Goal: Transaction & Acquisition: Purchase product/service

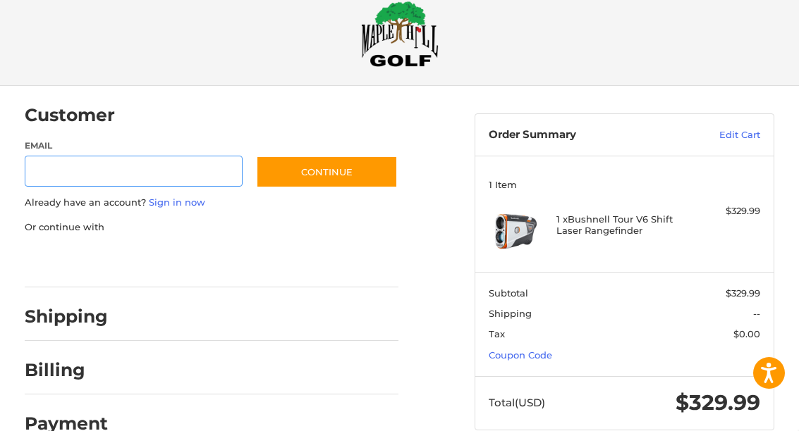
scroll to position [56, 0]
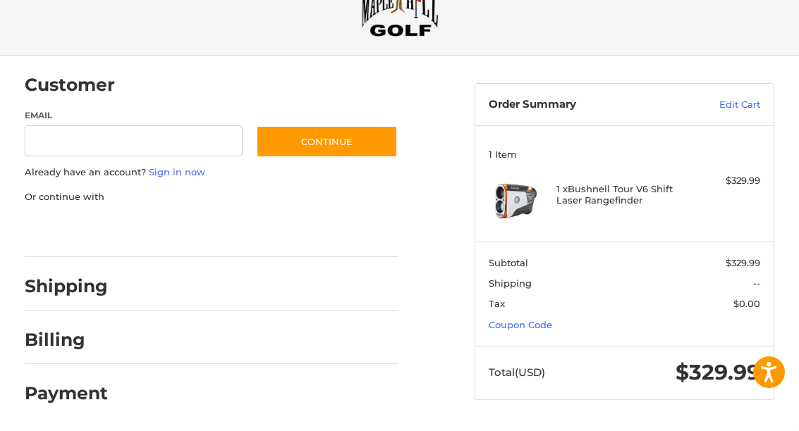
click at [543, 322] on link "Coupon Code" at bounding box center [519, 325] width 63 height 11
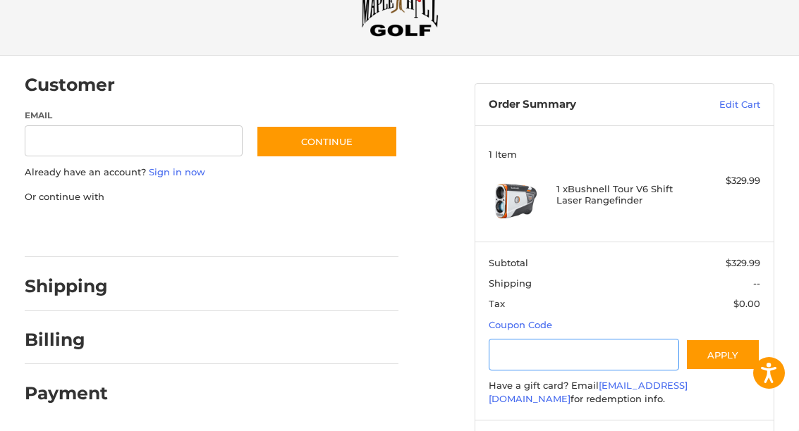
click at [620, 347] on input "Gift Certificate or Coupon Code" at bounding box center [583, 355] width 190 height 32
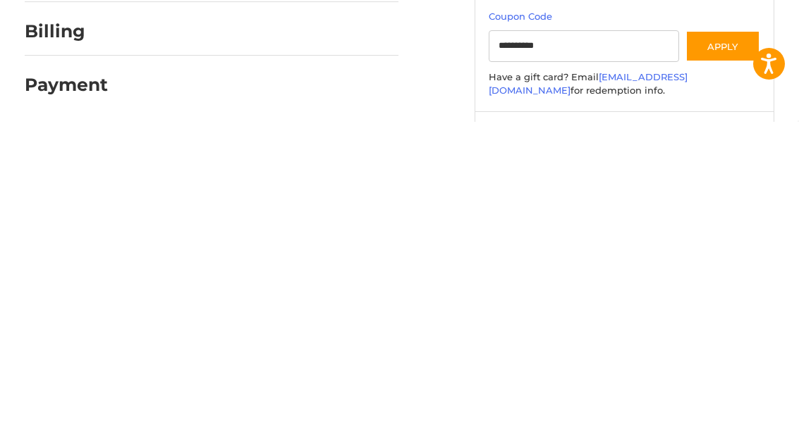
scroll to position [125, 0]
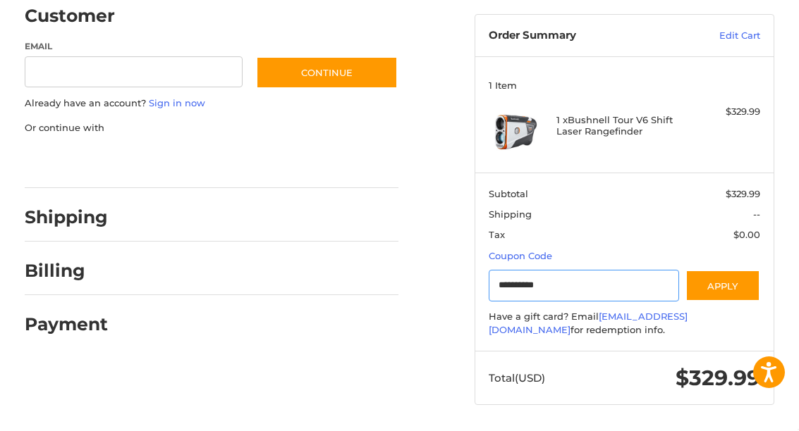
type input "**********"
click at [727, 287] on button "Apply" at bounding box center [722, 287] width 75 height 32
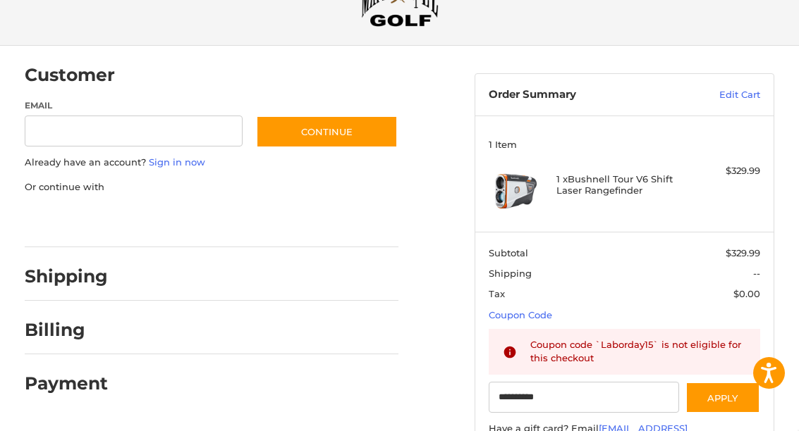
scroll to position [0, 0]
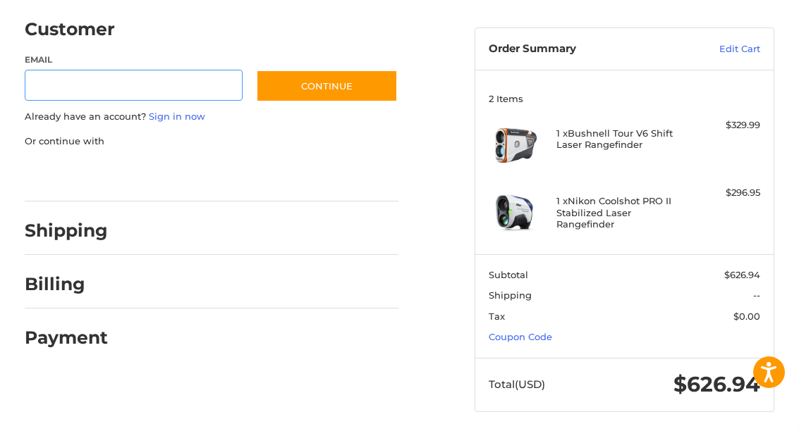
scroll to position [119, 0]
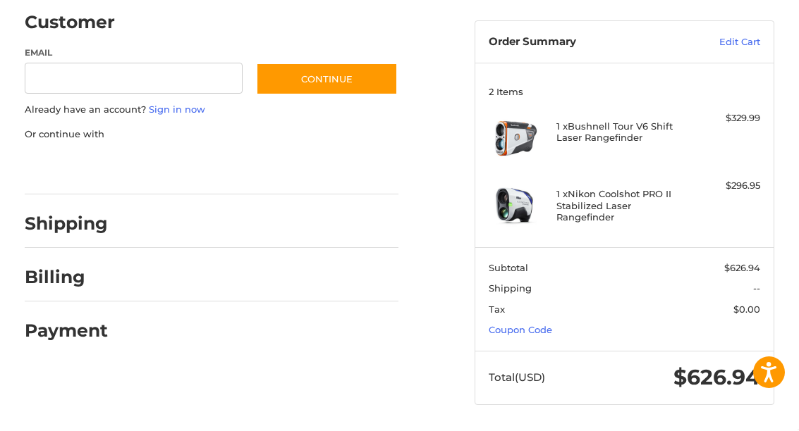
click at [639, 127] on h4 "1 x Bushnell Tour V6 Shift Laser Rangefinder" at bounding box center [622, 132] width 133 height 23
click at [746, 37] on link "Edit Cart" at bounding box center [716, 43] width 87 height 14
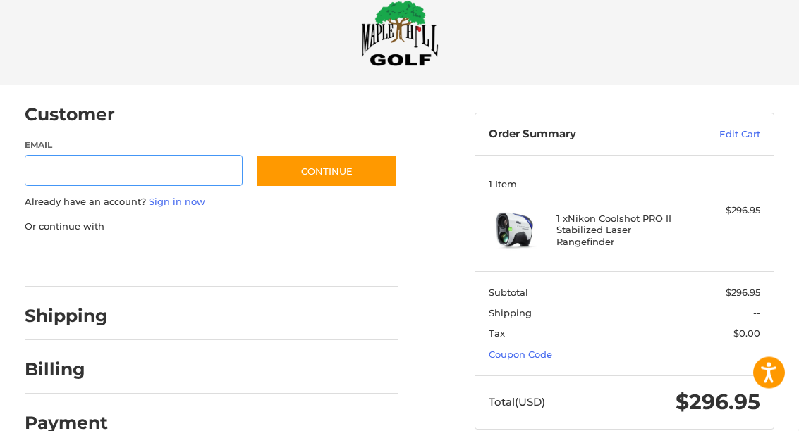
scroll to position [27, 0]
